Goal: Information Seeking & Learning: Learn about a topic

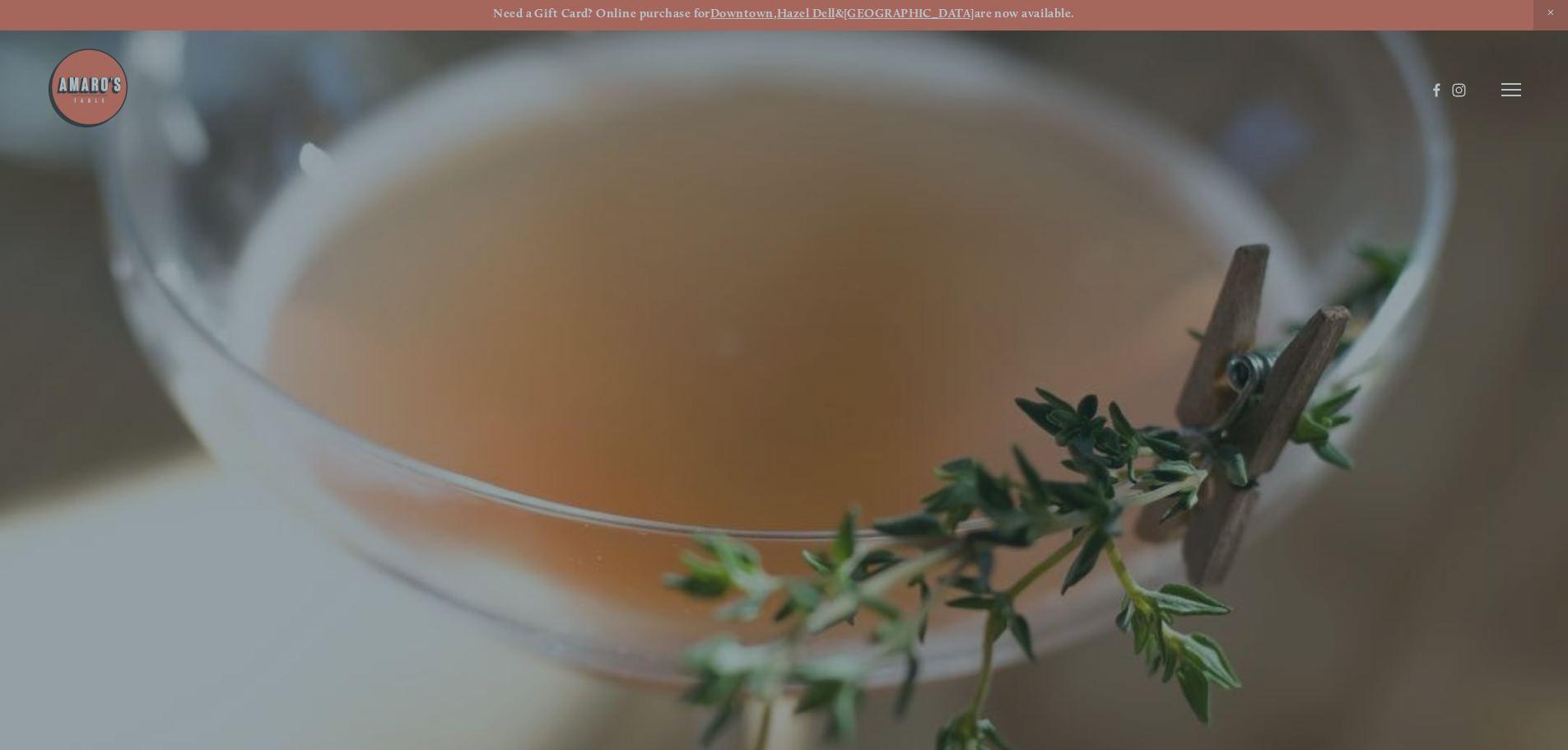
scroll to position [35, 0]
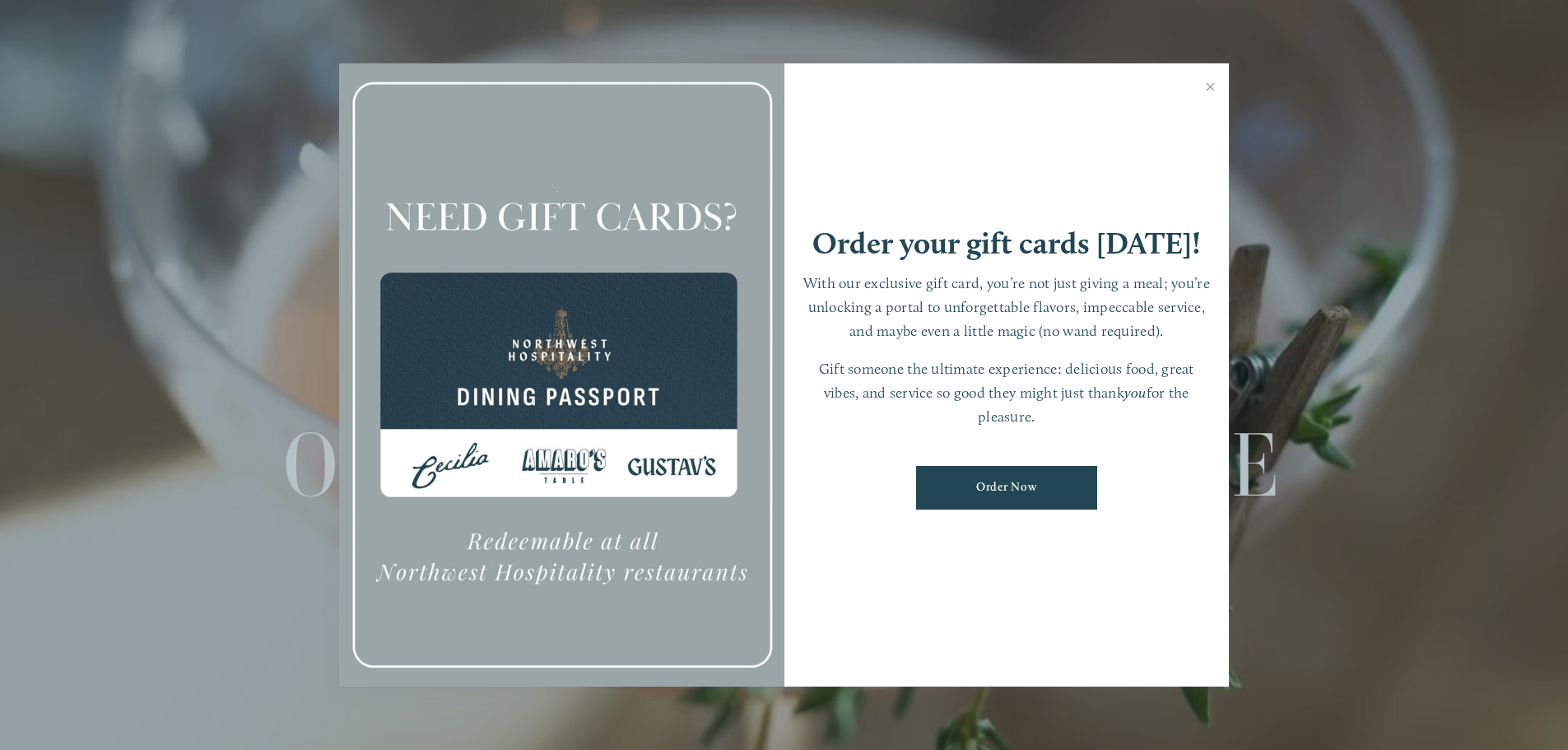
click at [1199, 85] on link "Close" at bounding box center [1210, 88] width 32 height 46
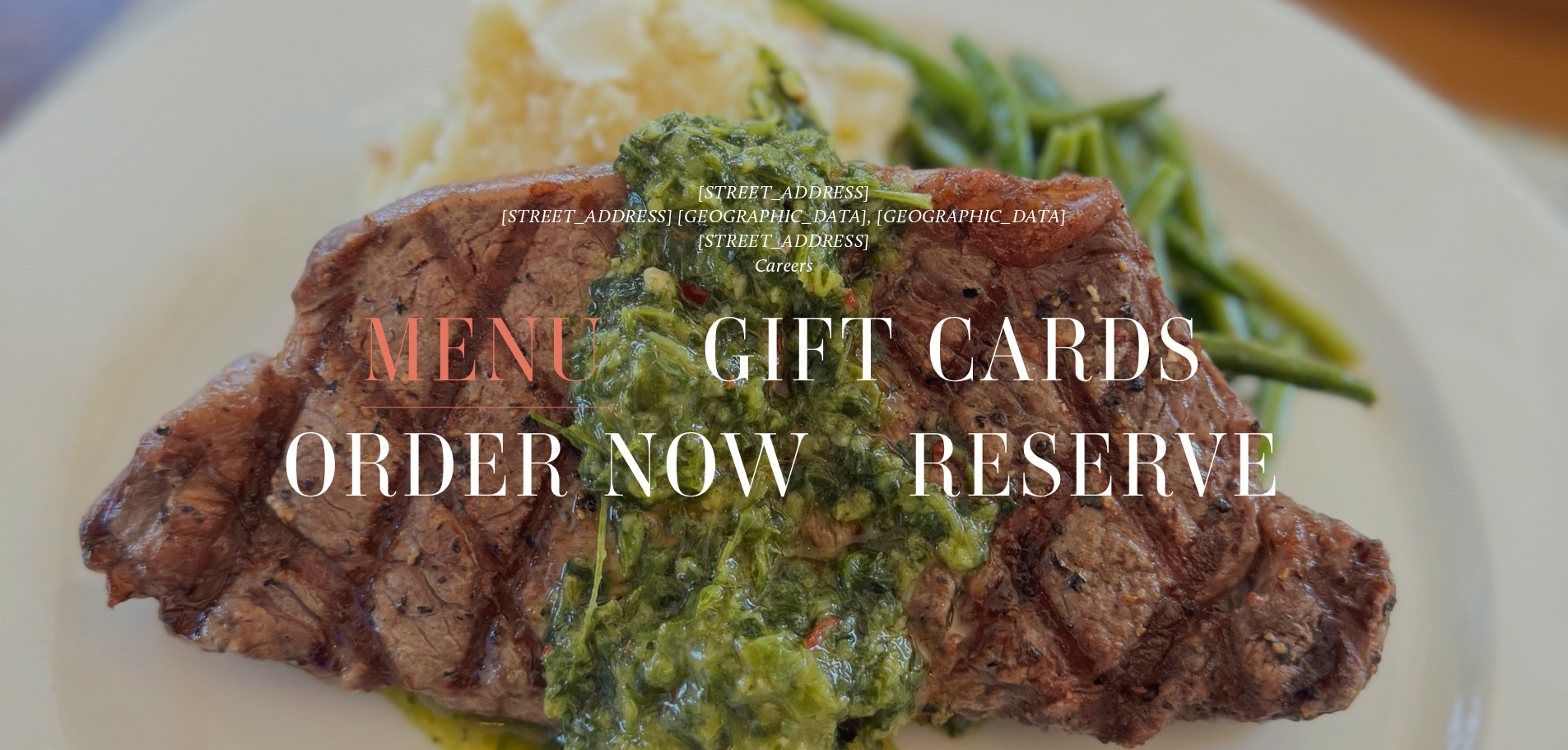
click at [521, 366] on span "Menu" at bounding box center [485, 351] width 245 height 113
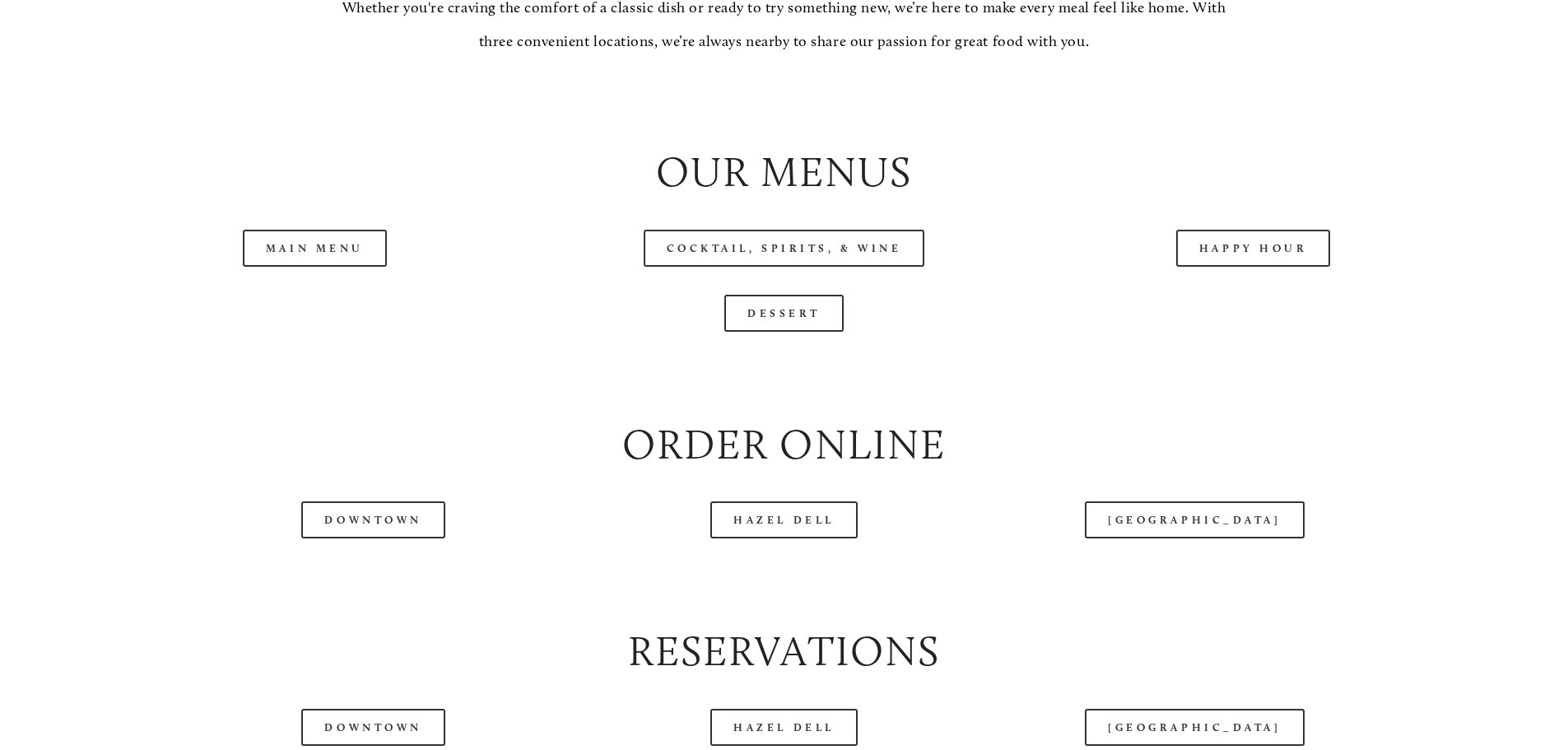
scroll to position [1811, 0]
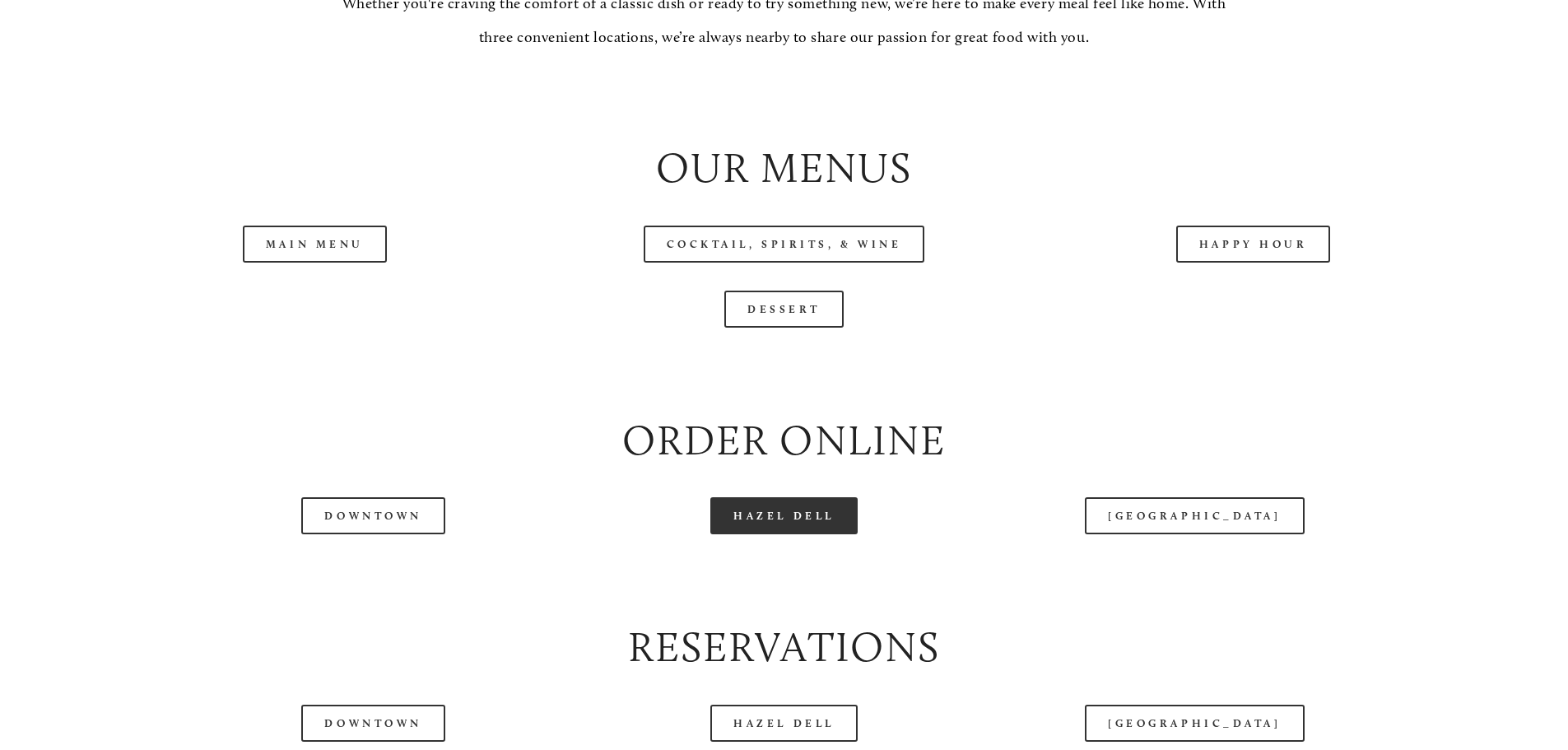
click at [825, 534] on link "Hazel Dell" at bounding box center [784, 516] width 147 height 37
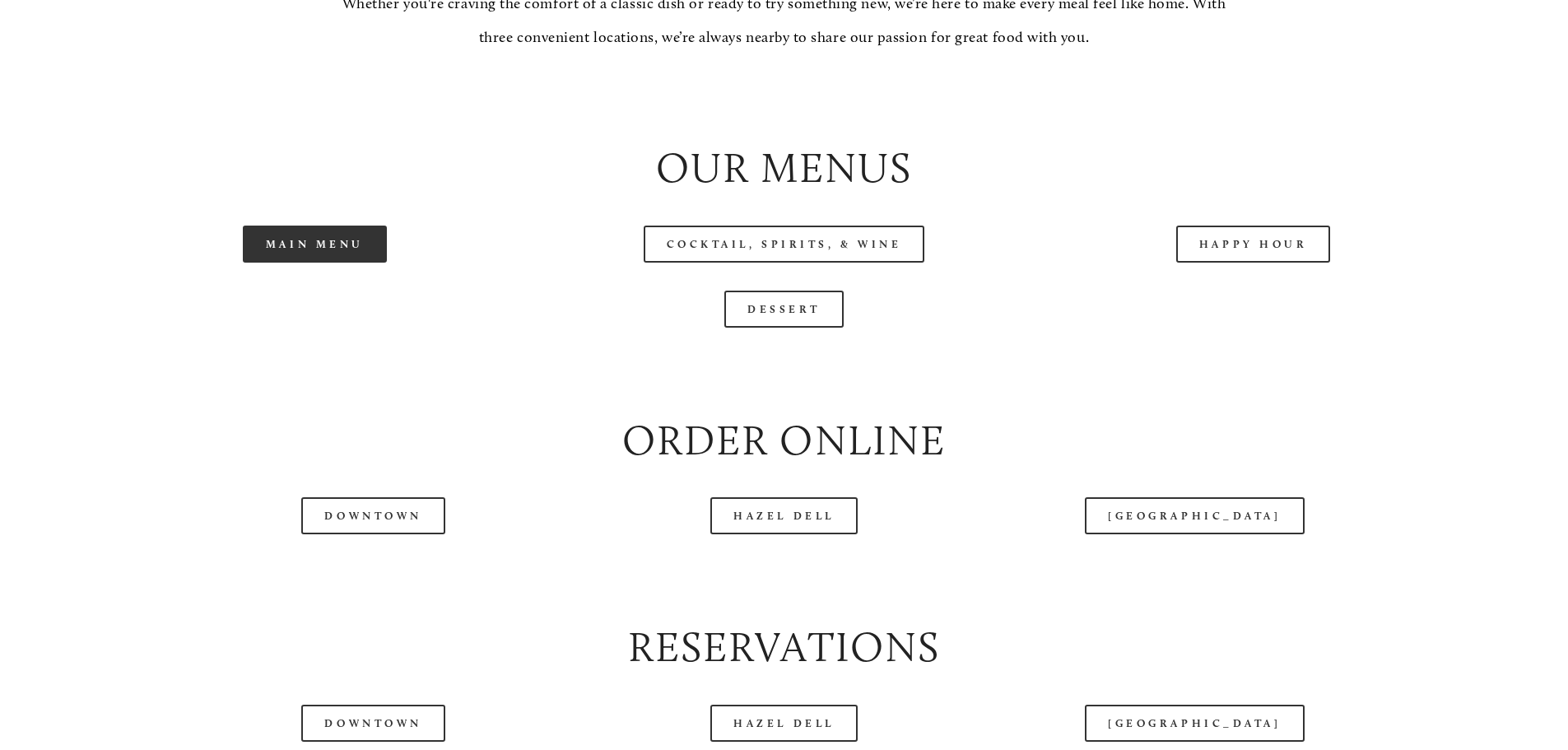
click at [317, 263] on link "Main Menu" at bounding box center [315, 244] width 144 height 37
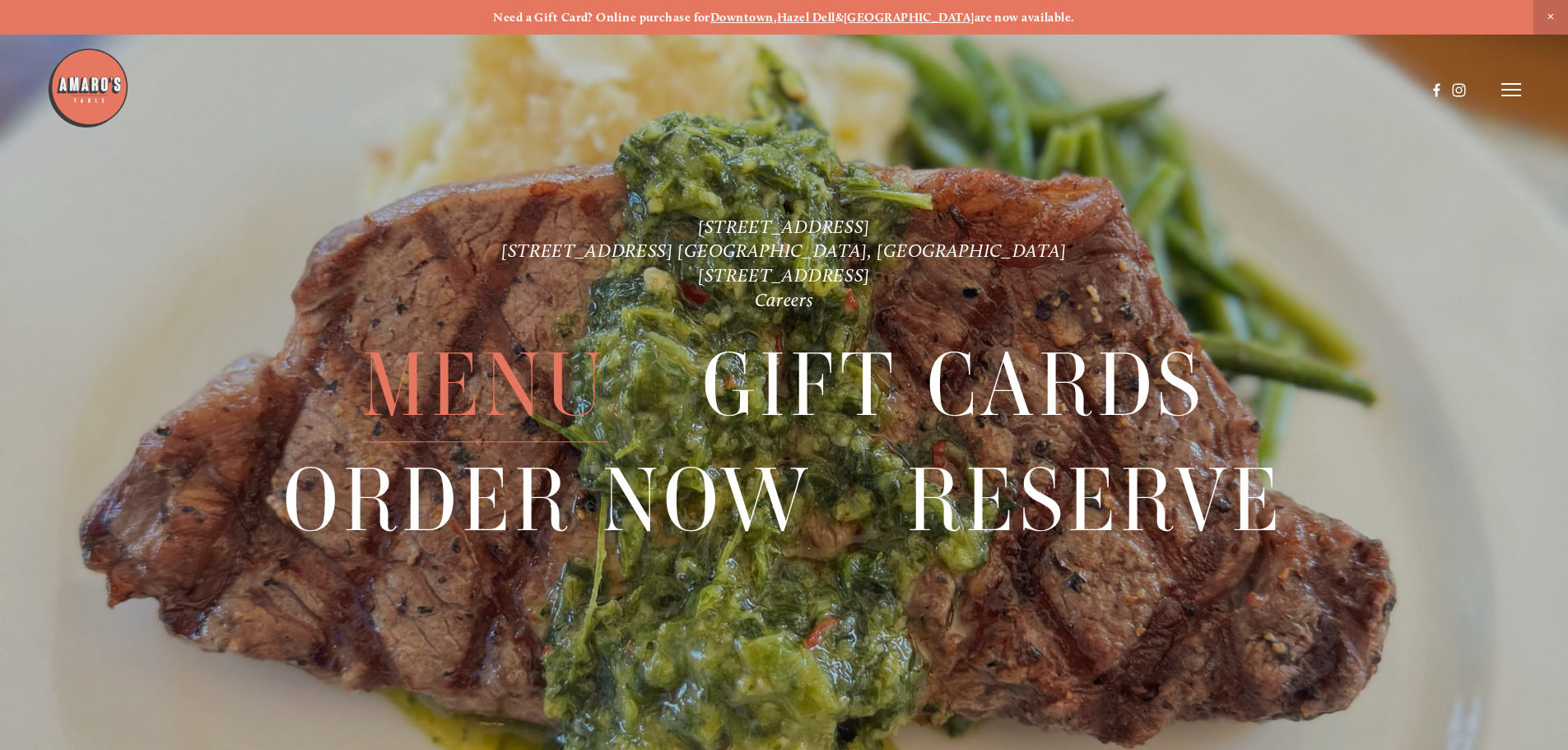
click at [525, 405] on span "Menu" at bounding box center [485, 385] width 245 height 113
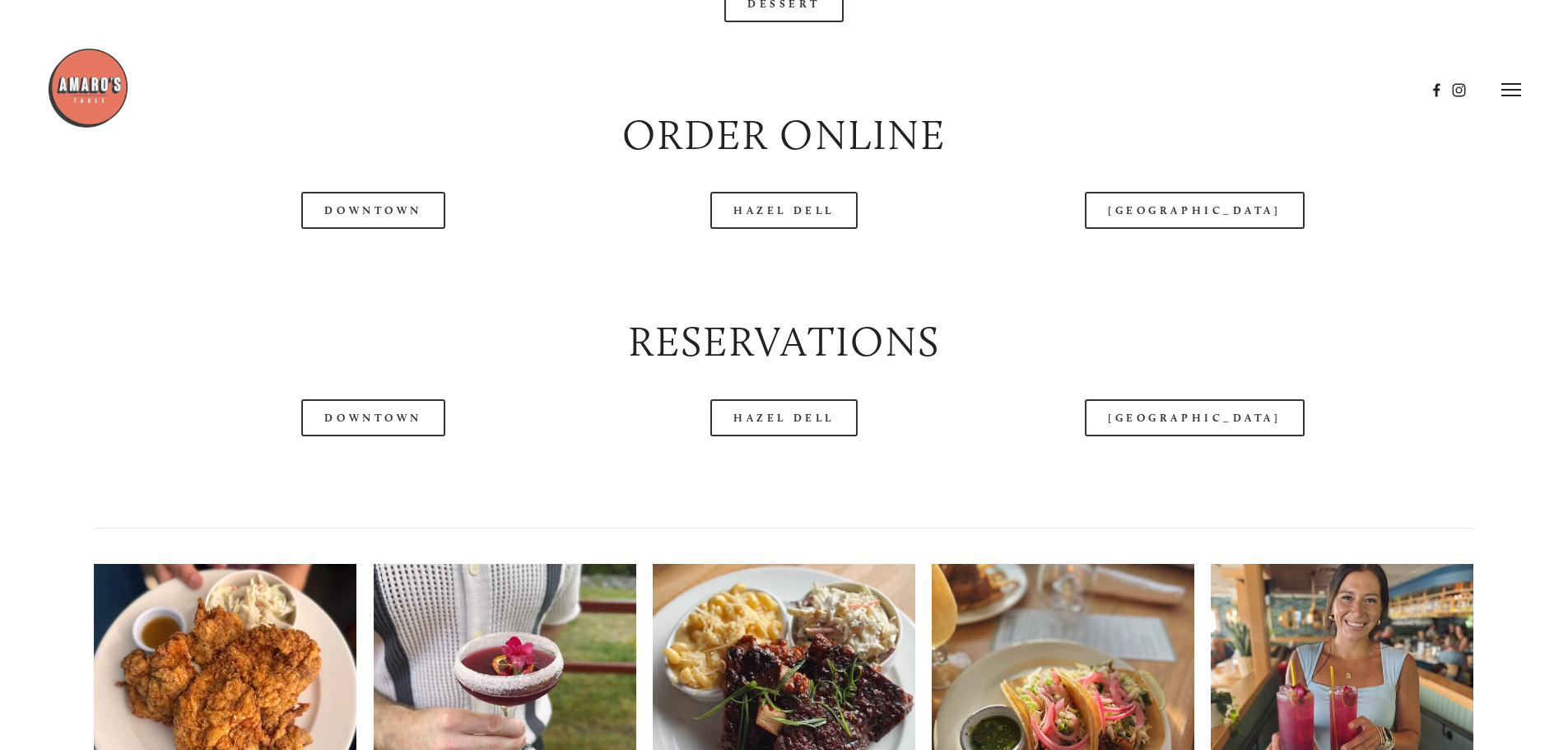
scroll to position [1893, 0]
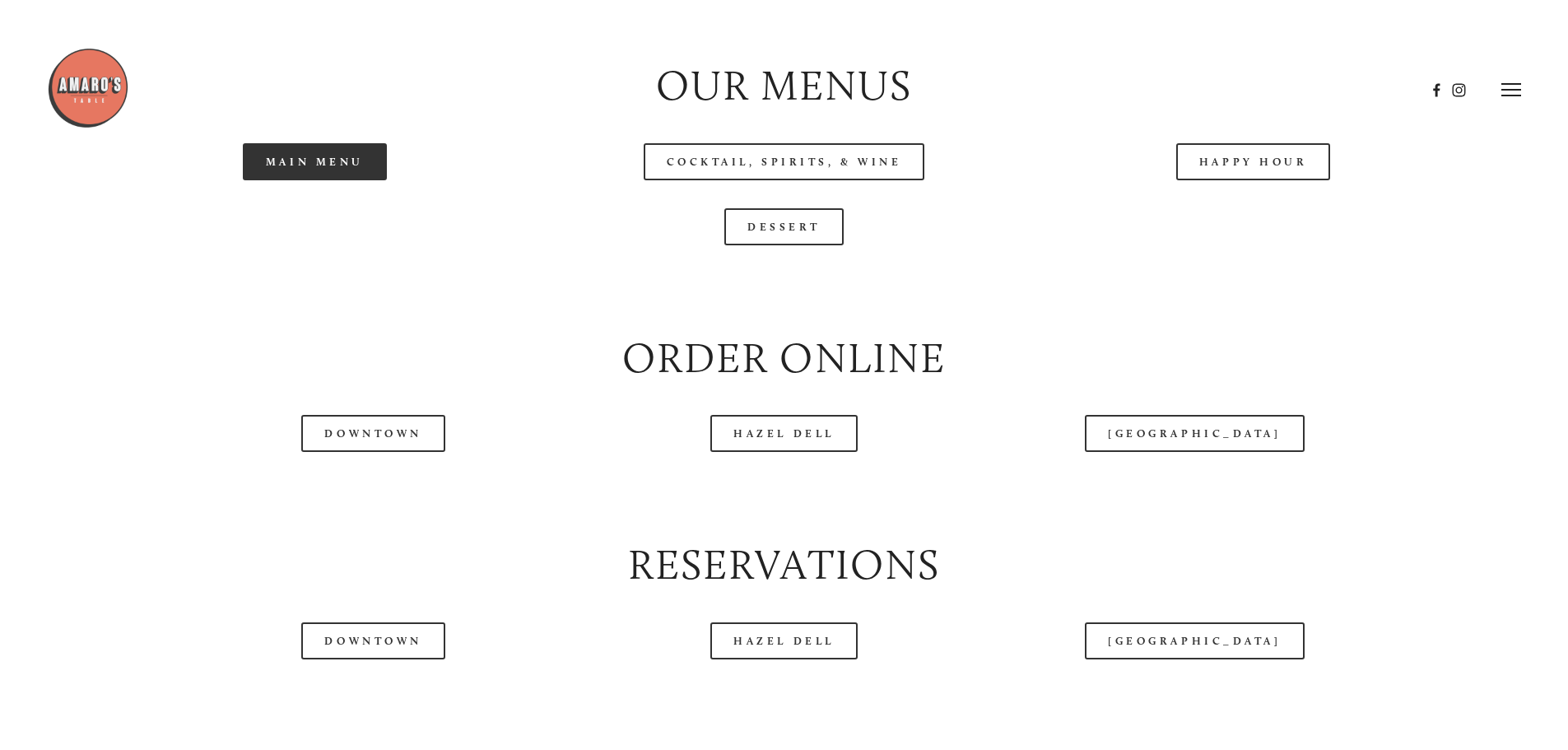
click at [349, 181] on link "Main Menu" at bounding box center [315, 161] width 144 height 37
